Goal: Check status

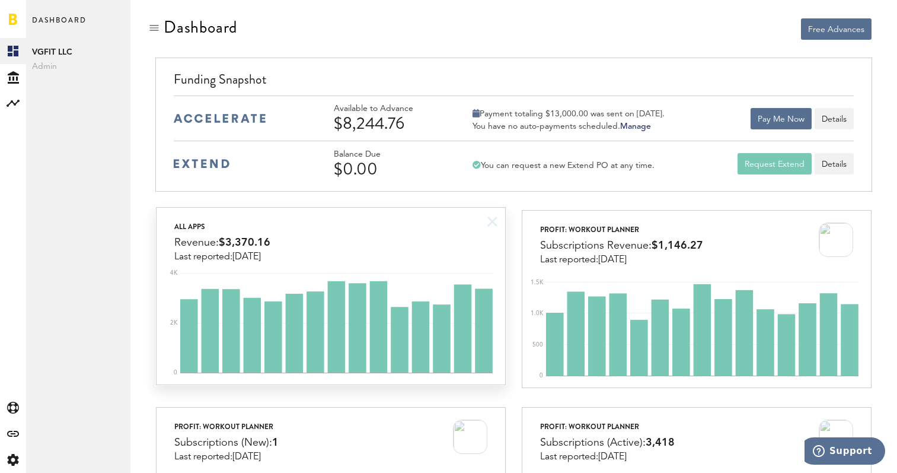
click at [414, 226] on div "All apps Revenue: $3,370.16 Last reported: [DATE]" at bounding box center [331, 235] width 349 height 55
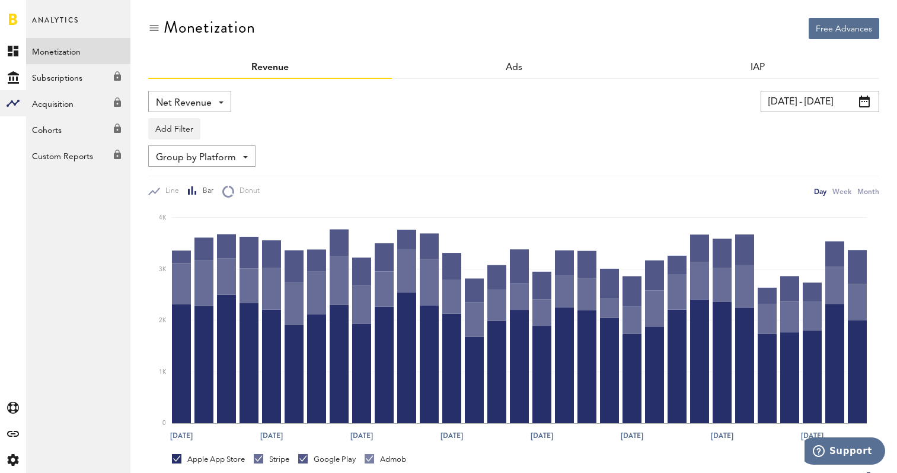
click at [11, 15] on link at bounding box center [13, 19] width 8 height 12
